Goal: Task Accomplishment & Management: Manage account settings

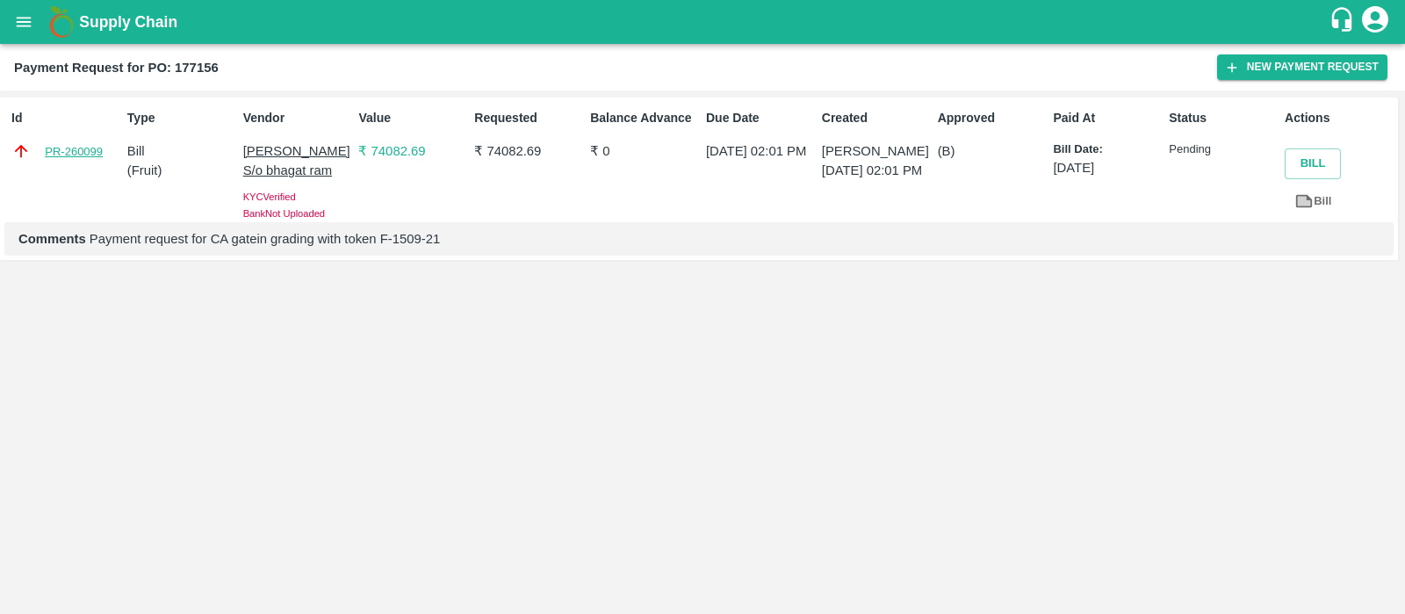
click at [83, 149] on link "PR-260099" at bounding box center [74, 152] width 58 height 18
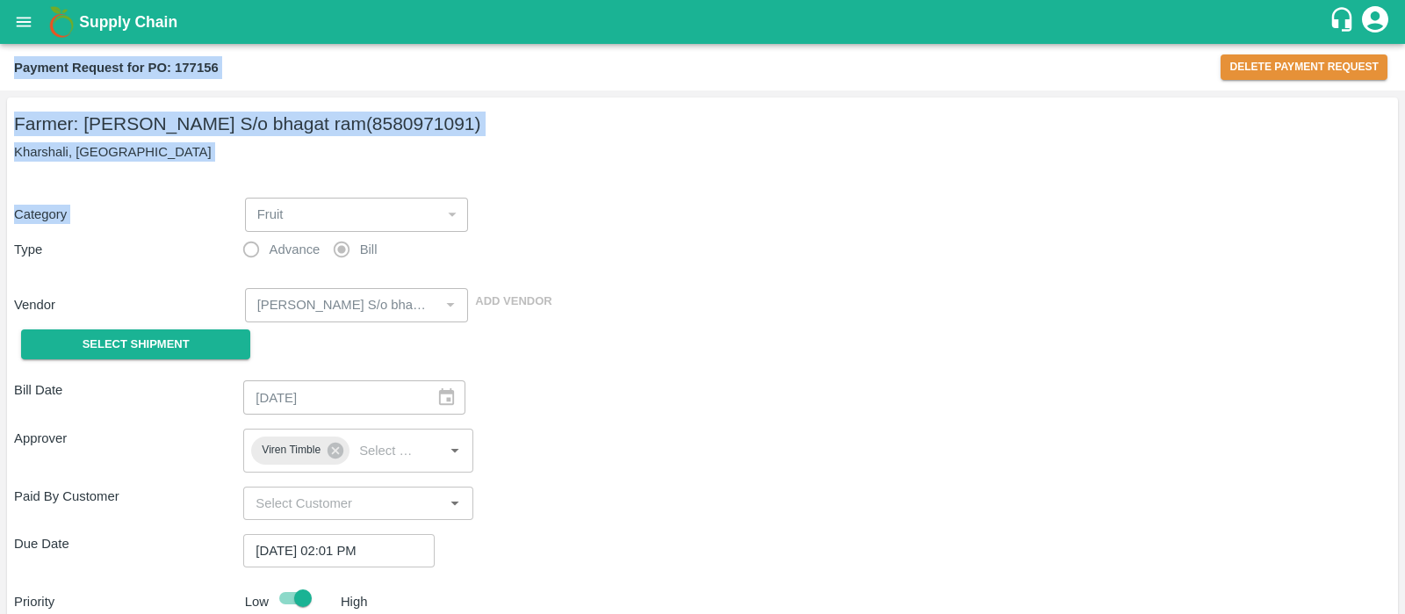
drag, startPoint x: 1154, startPoint y: 207, endPoint x: 856, endPoint y: -134, distance: 452.5
click at [856, 0] on html "Supply Chain Payment Request for PO: 177156 Delete Payment Request Farmer: Sham…" at bounding box center [702, 307] width 1405 height 614
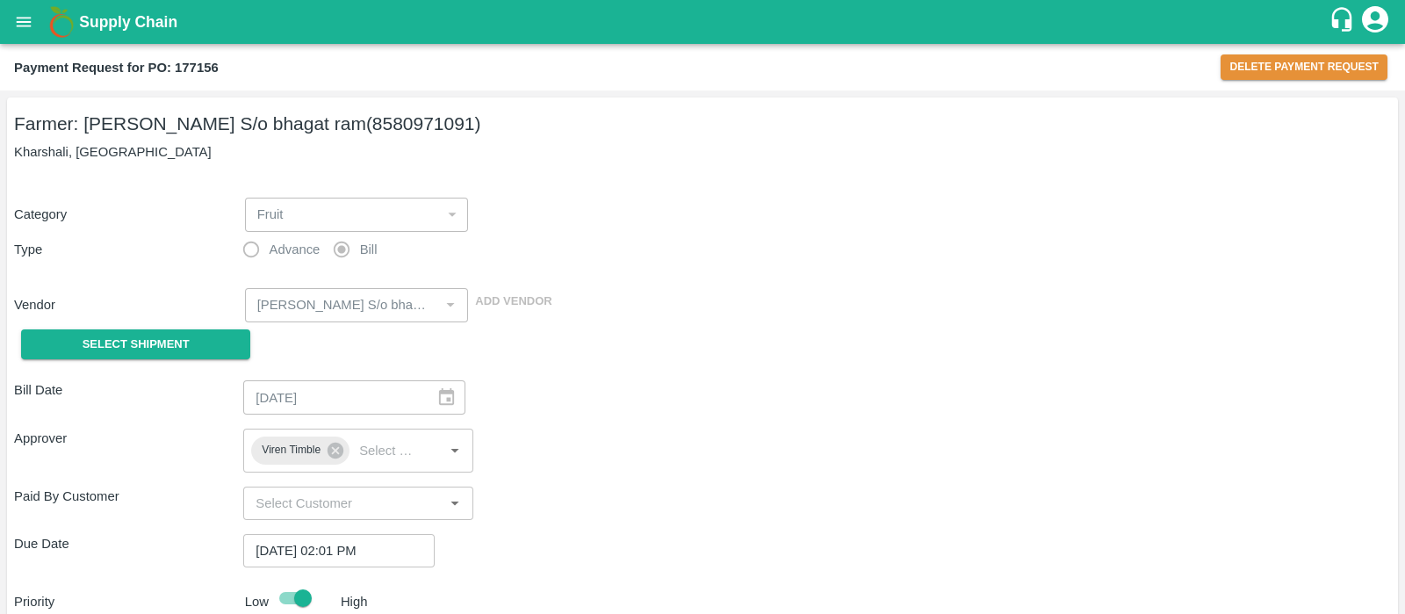
click at [736, 221] on div "Category Fruit 1 ​" at bounding box center [699, 211] width 1384 height 41
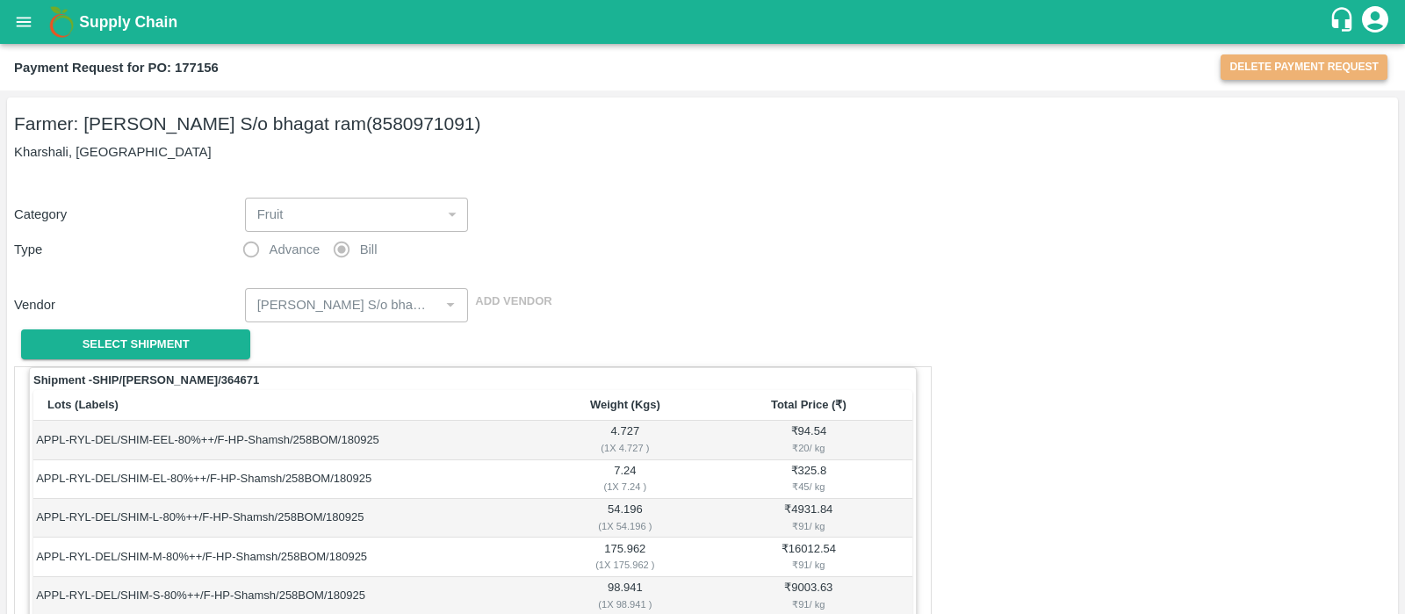
click at [1297, 74] on button "Delete Payment Request" at bounding box center [1304, 66] width 167 height 25
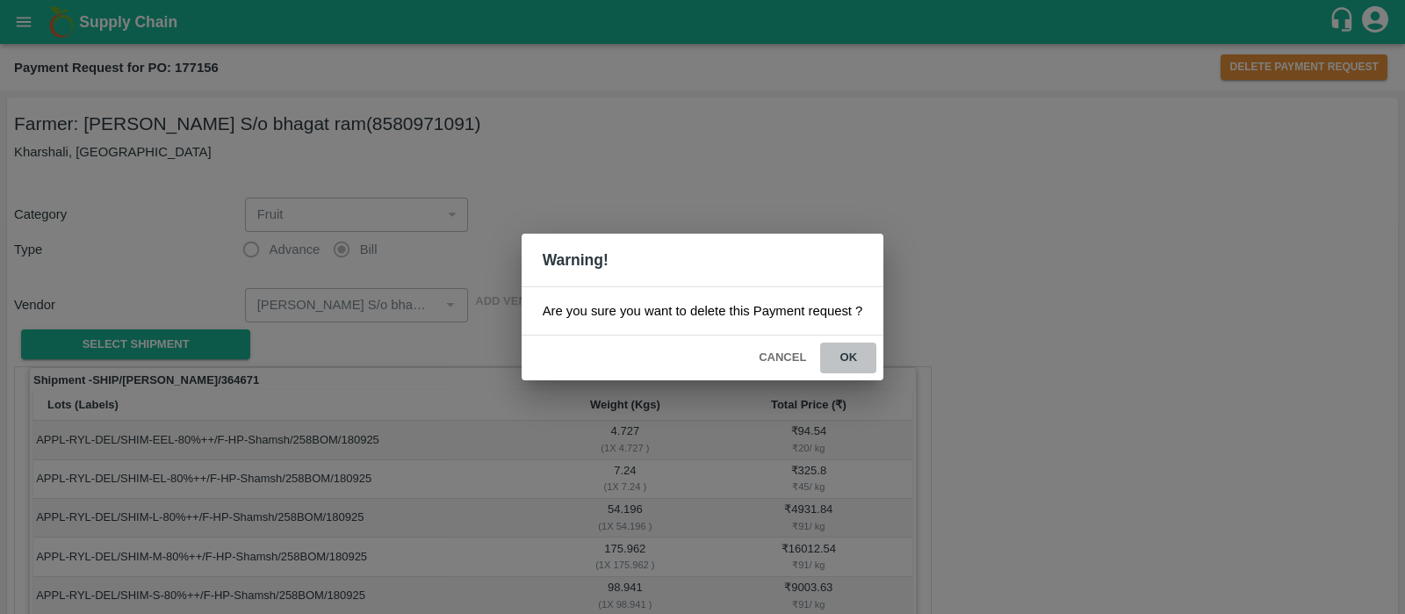
click at [847, 352] on button "ok" at bounding box center [848, 358] width 56 height 31
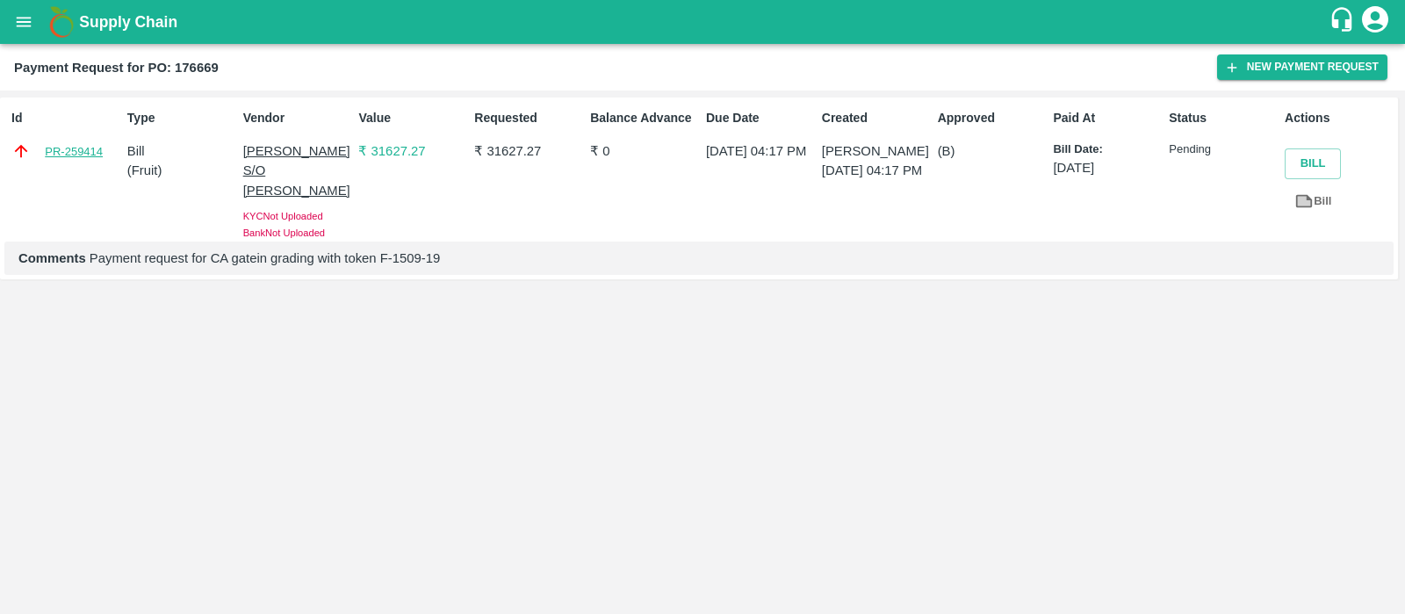
click at [83, 150] on link "PR-259414" at bounding box center [74, 152] width 58 height 18
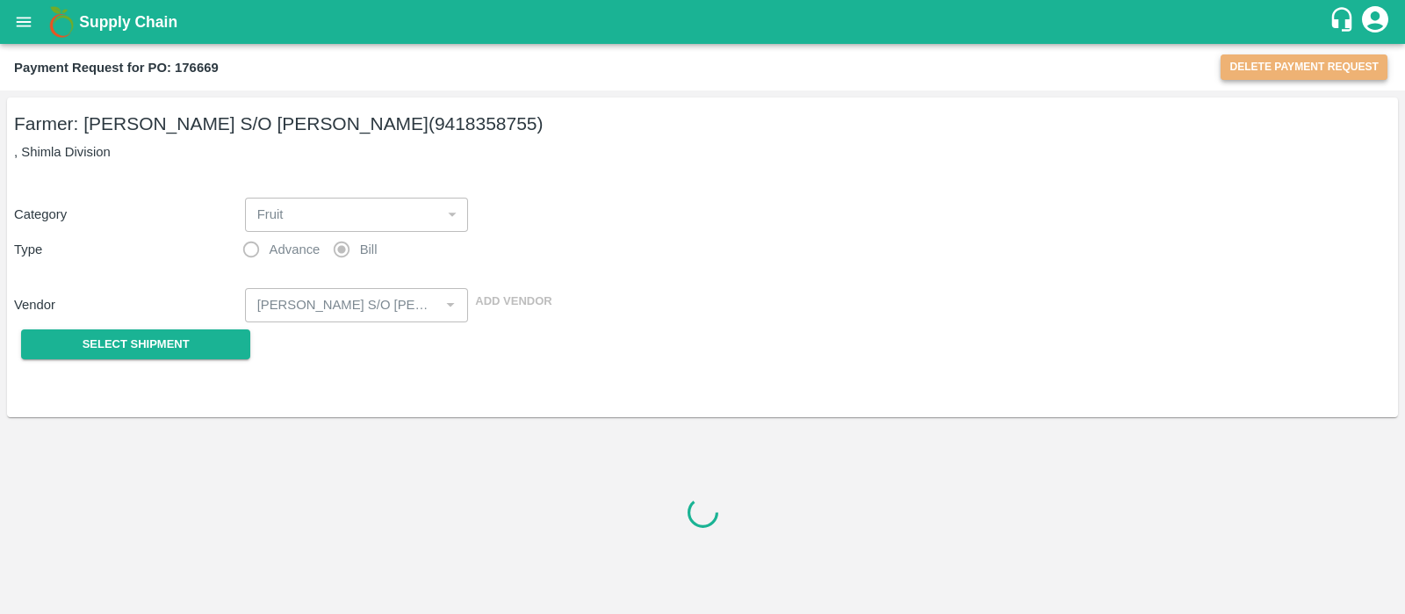
click at [1270, 69] on button "Delete Payment Request" at bounding box center [1304, 66] width 167 height 25
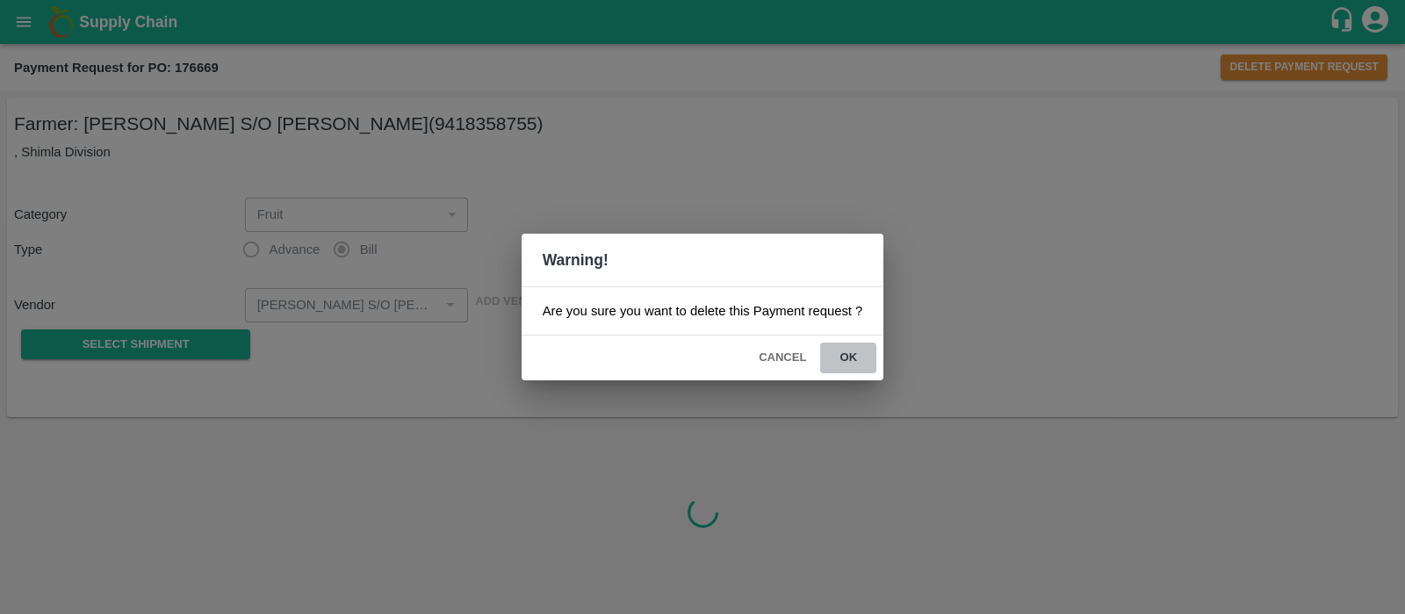
click at [839, 363] on button "ok" at bounding box center [848, 358] width 56 height 31
